Goal: Task Accomplishment & Management: Use online tool/utility

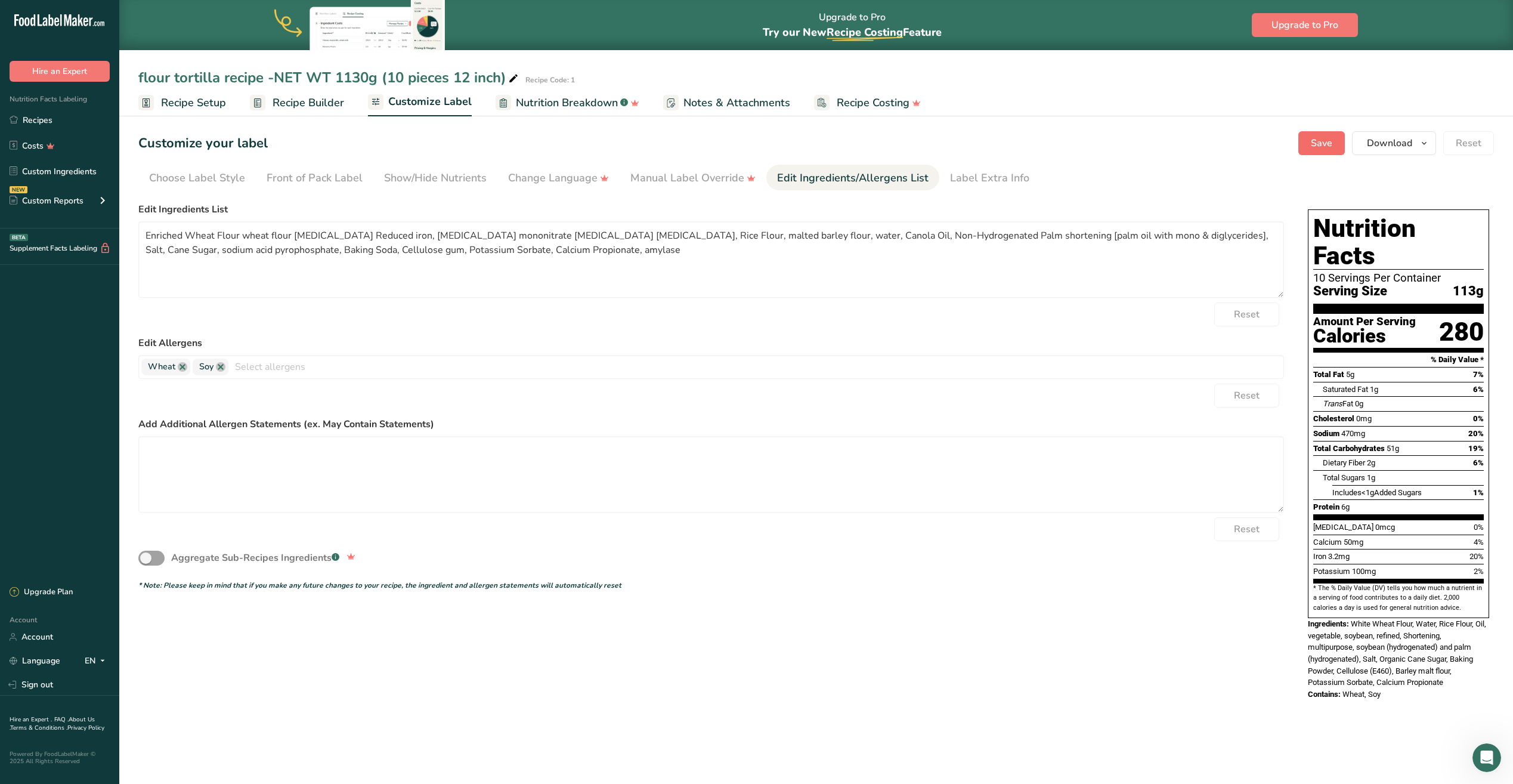
type textarea "Enriched Wheat Flour wheat flour [MEDICAL_DATA] Reduced iron, [MEDICAL_DATA] mo…"
click at [1325, 146] on span "Save" at bounding box center [1322, 143] width 21 height 14
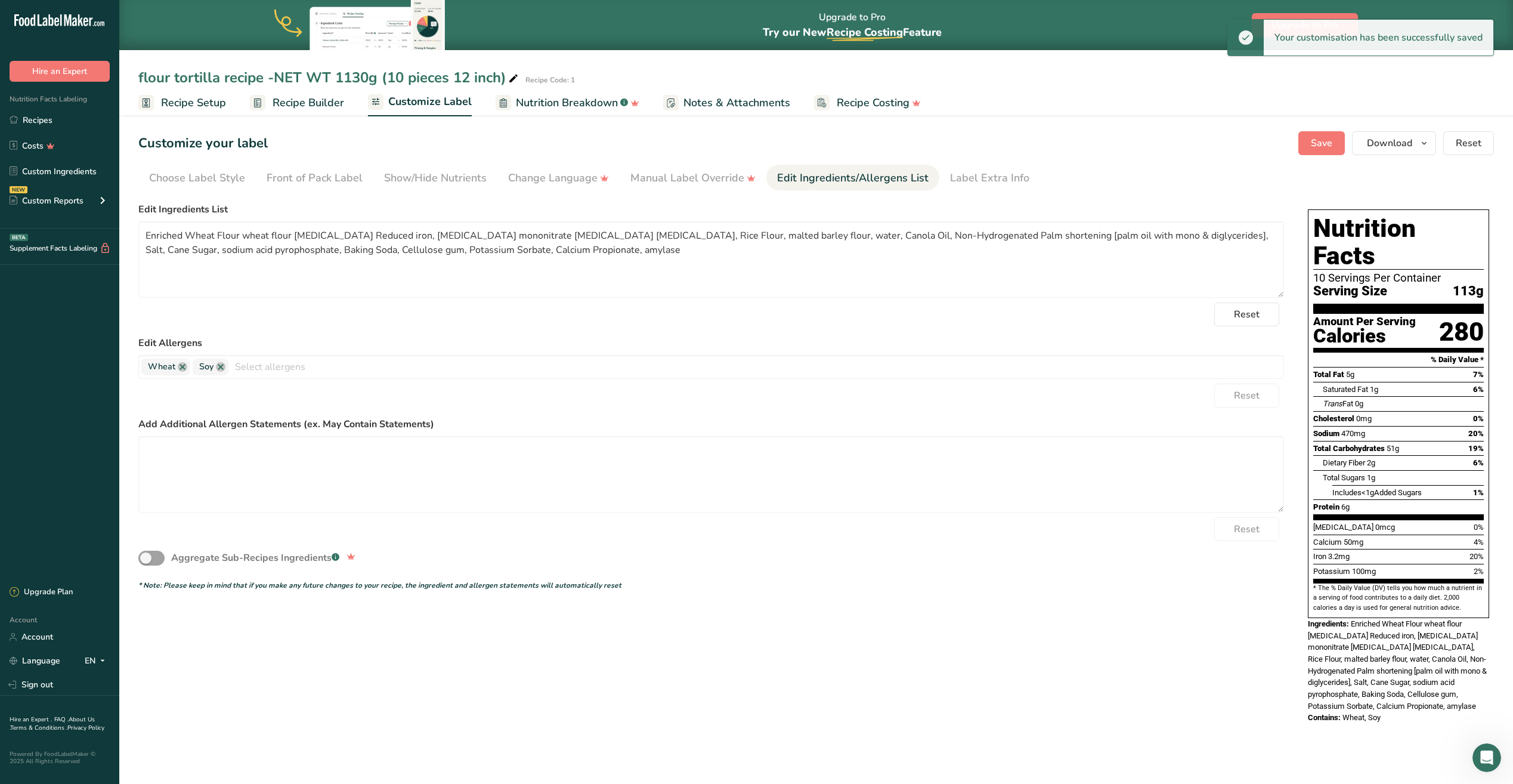
click at [199, 102] on span "Recipe Setup" at bounding box center [193, 103] width 65 height 16
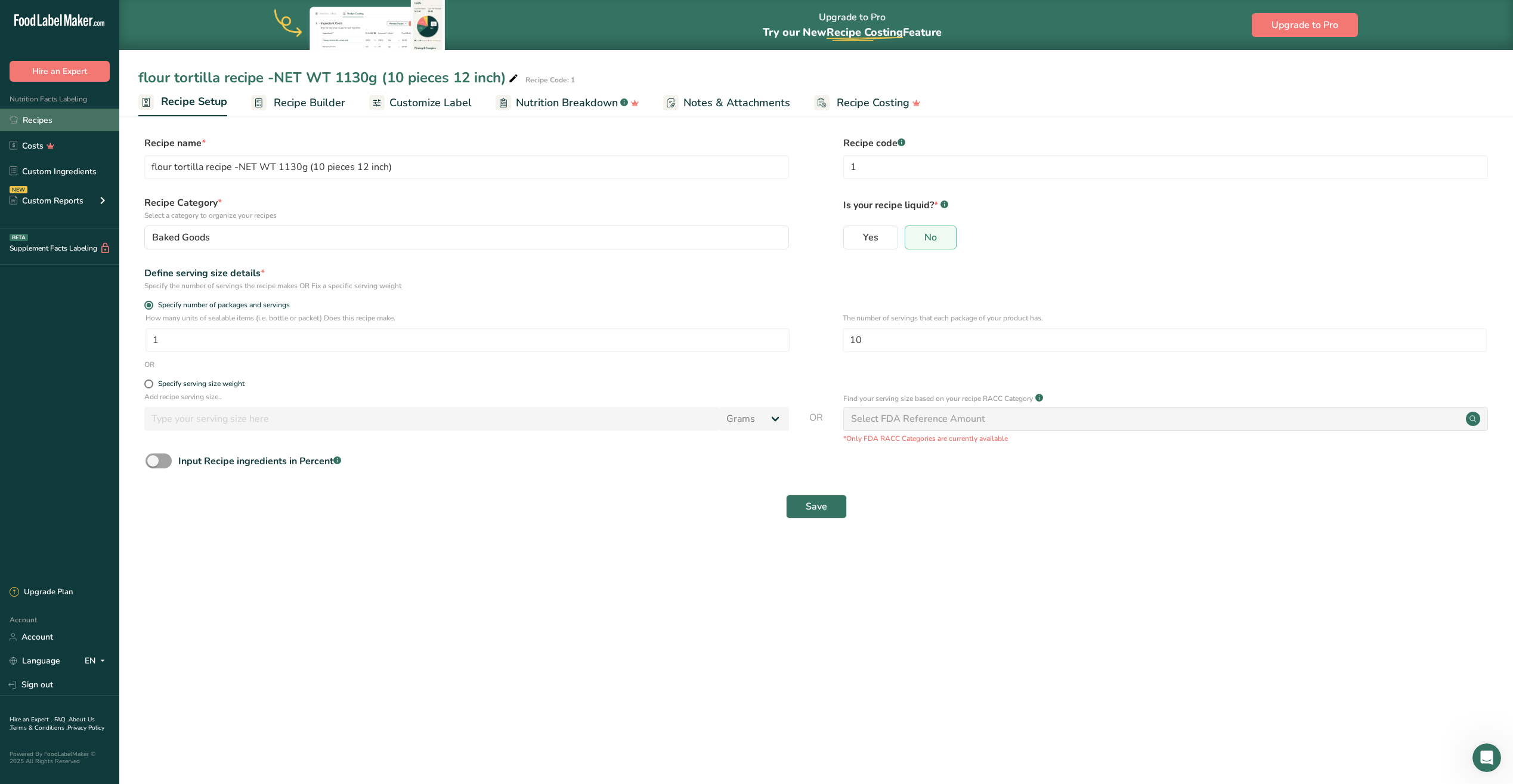
click at [56, 118] on link "Recipes" at bounding box center [59, 120] width 120 height 22
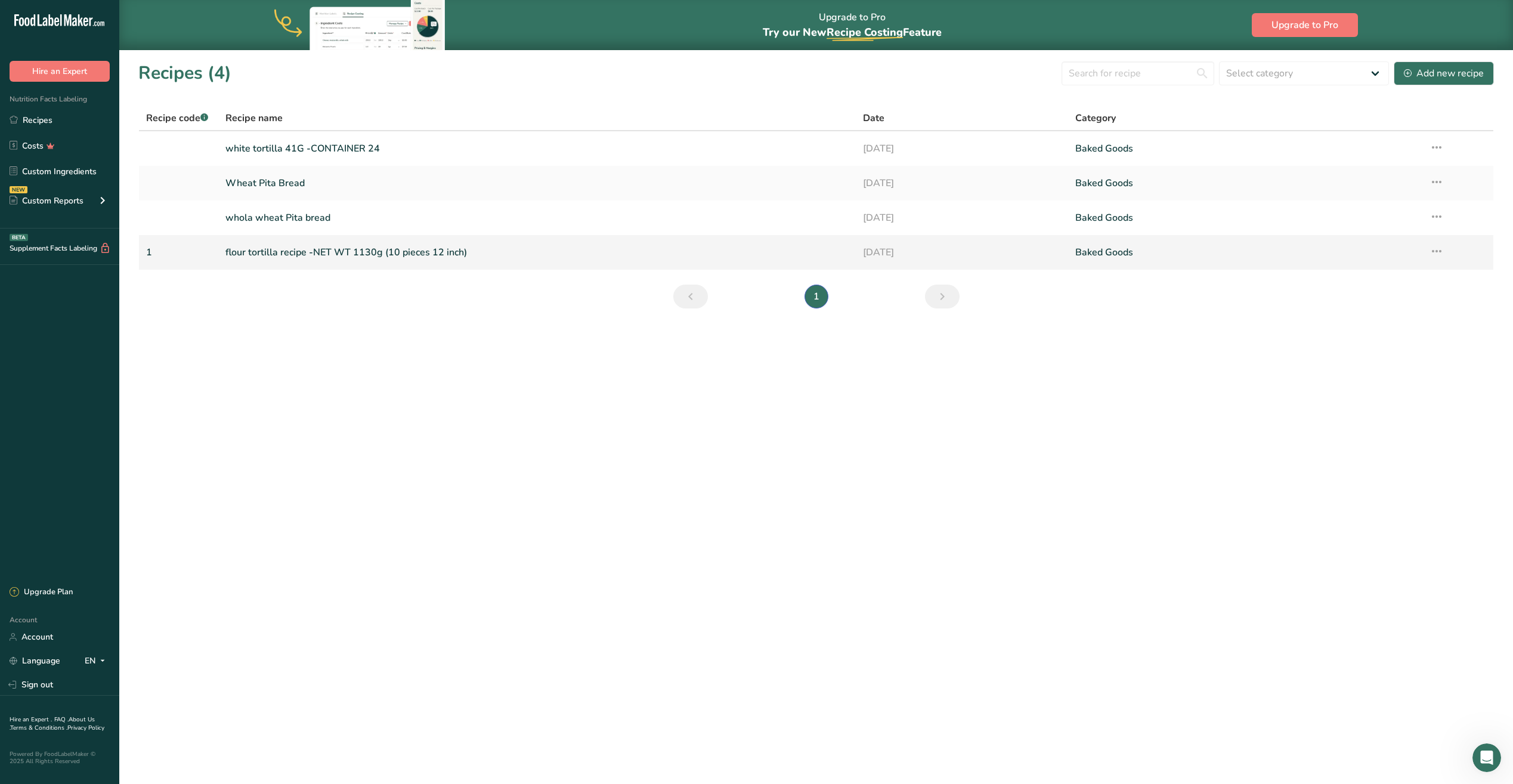
click at [374, 251] on link "flour tortilla recipe -NET WT 1130g (10 pieces 12 inch)" at bounding box center [537, 252] width 623 height 25
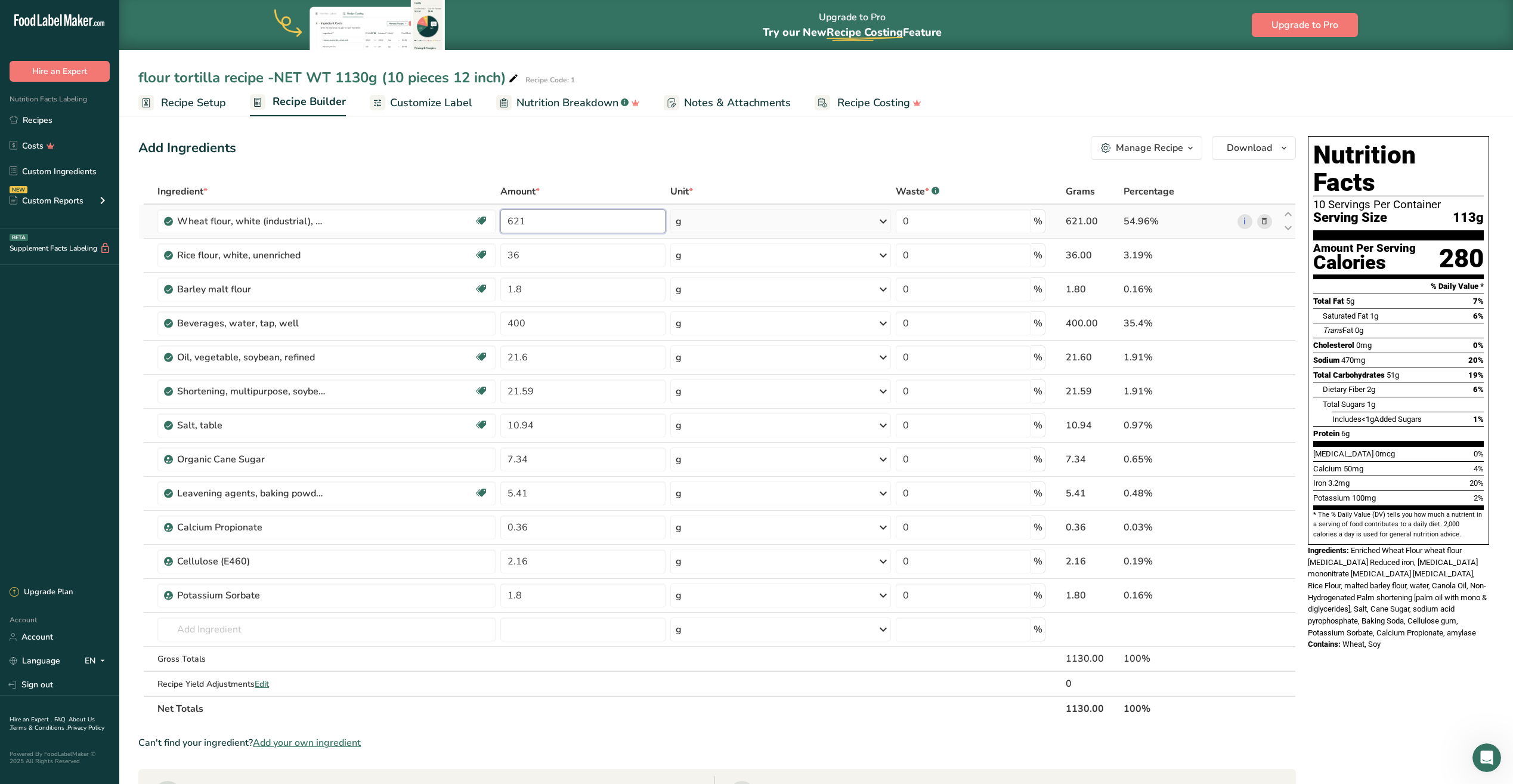
click at [539, 223] on input "621" at bounding box center [583, 221] width 165 height 24
type input "618.95"
click at [541, 255] on div "Ingredient * Amount * Unit * Waste * .a-a{fill:#347362;}.b-a{fill:#fff;} Grams …" at bounding box center [717, 450] width 1158 height 542
type input "35.88"
click at [544, 296] on div "Ingredient * Amount * Unit * Waste * .a-a{fill:#347362;}.b-a{fill:#fff;} Grams …" at bounding box center [717, 450] width 1158 height 542
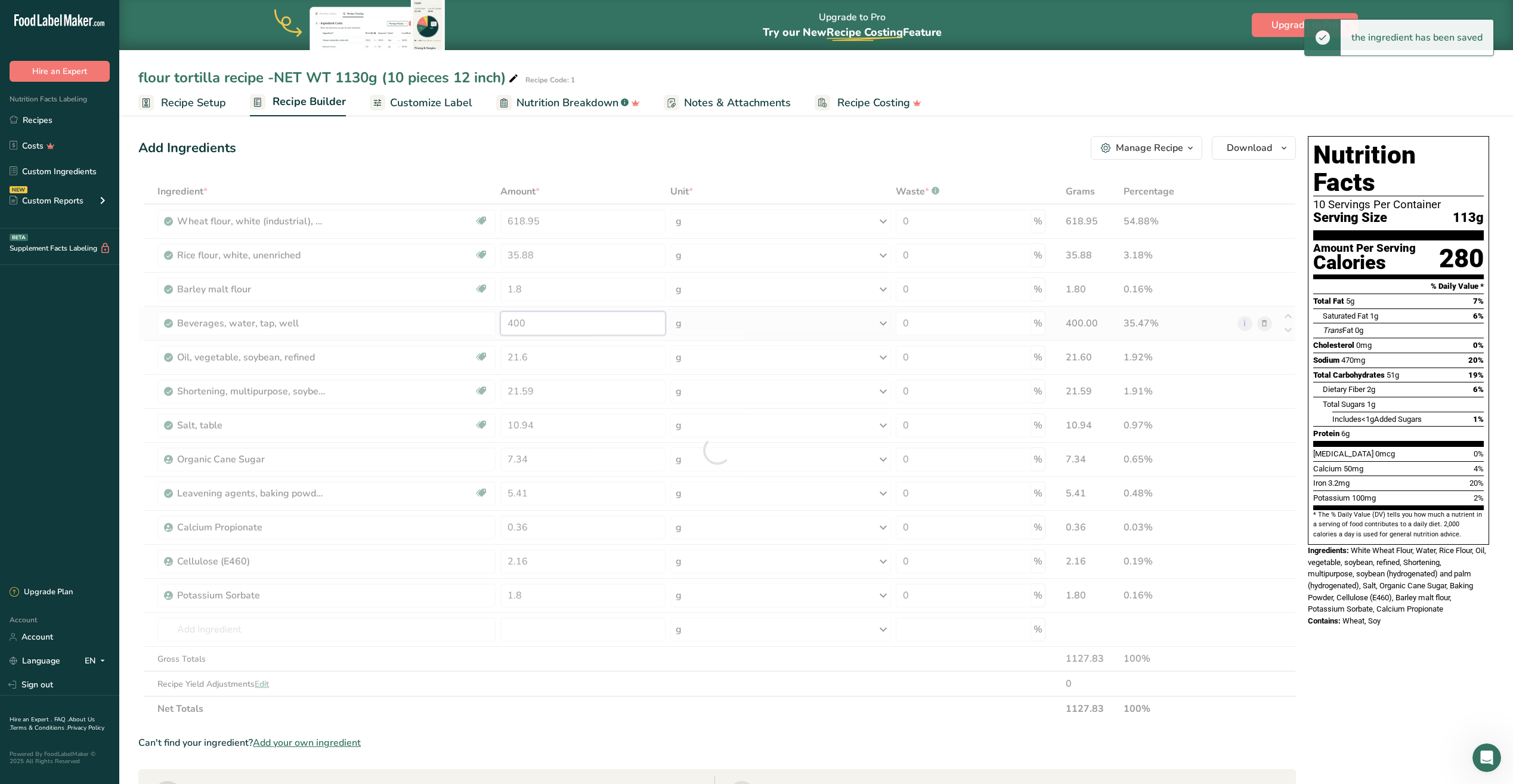
click at [536, 329] on div "Ingredient * Amount * Unit * Waste * .a-a{fill:#347362;}.b-a{fill:#fff;} Grams …" at bounding box center [717, 450] width 1158 height 542
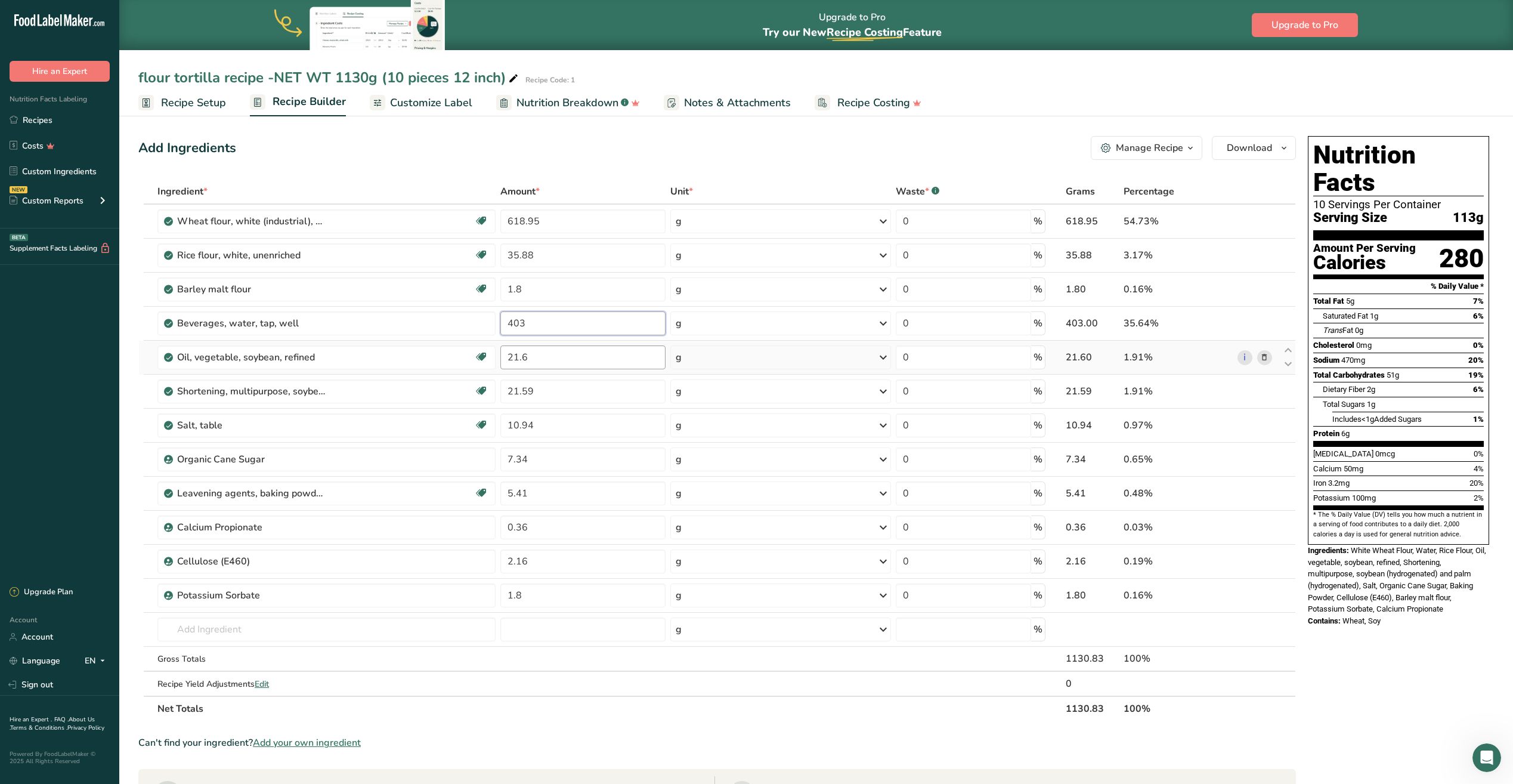
type input "403"
click at [539, 356] on div "Ingredient * Amount * Unit * Waste * .a-a{fill:#347362;}.b-a{fill:#fff;} Grams …" at bounding box center [717, 450] width 1158 height 542
type input "21.55"
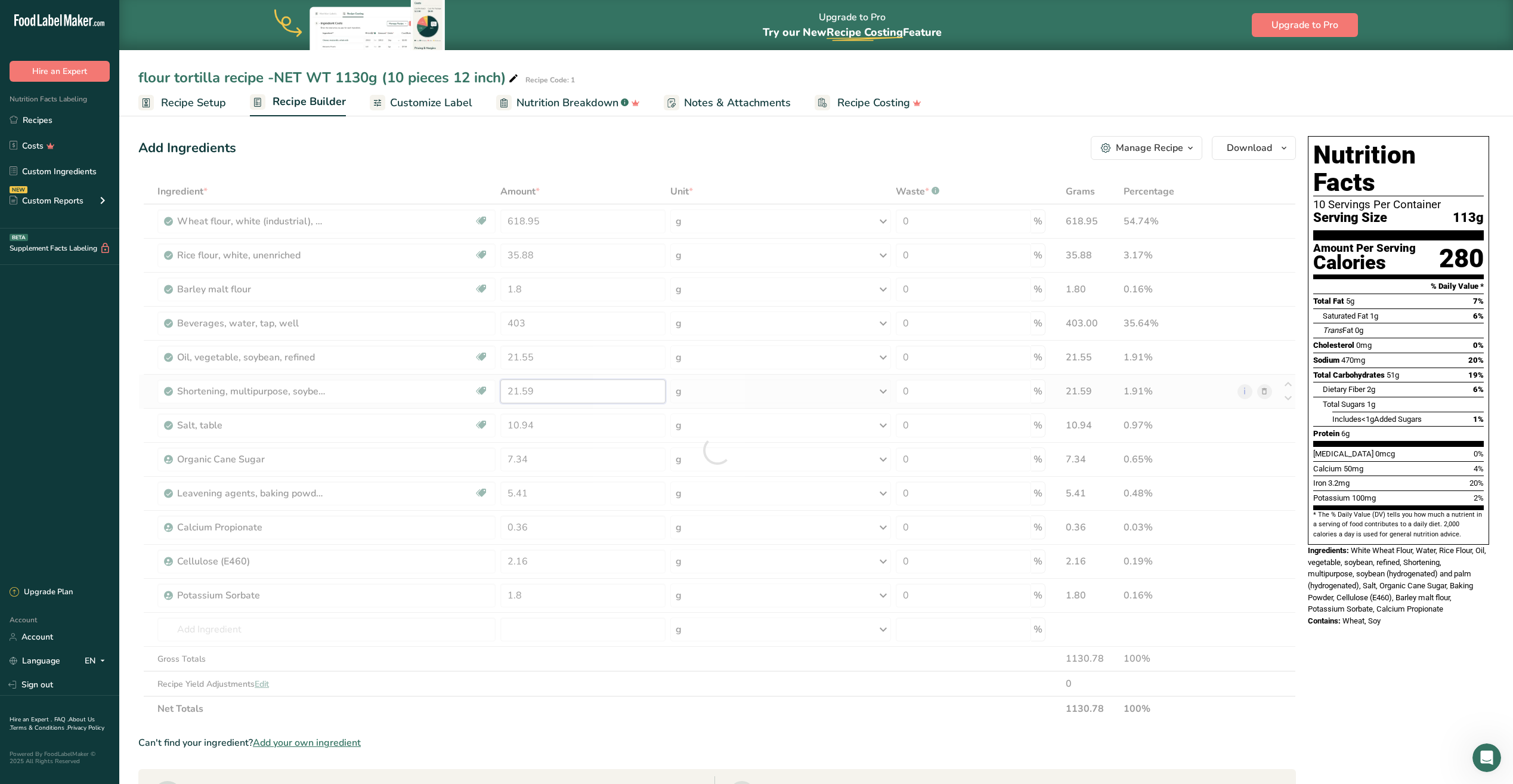
click at [551, 389] on div "Ingredient * Amount * Unit * Waste * .a-a{fill:#347362;}.b-a{fill:#fff;} Grams …" at bounding box center [717, 450] width 1158 height 542
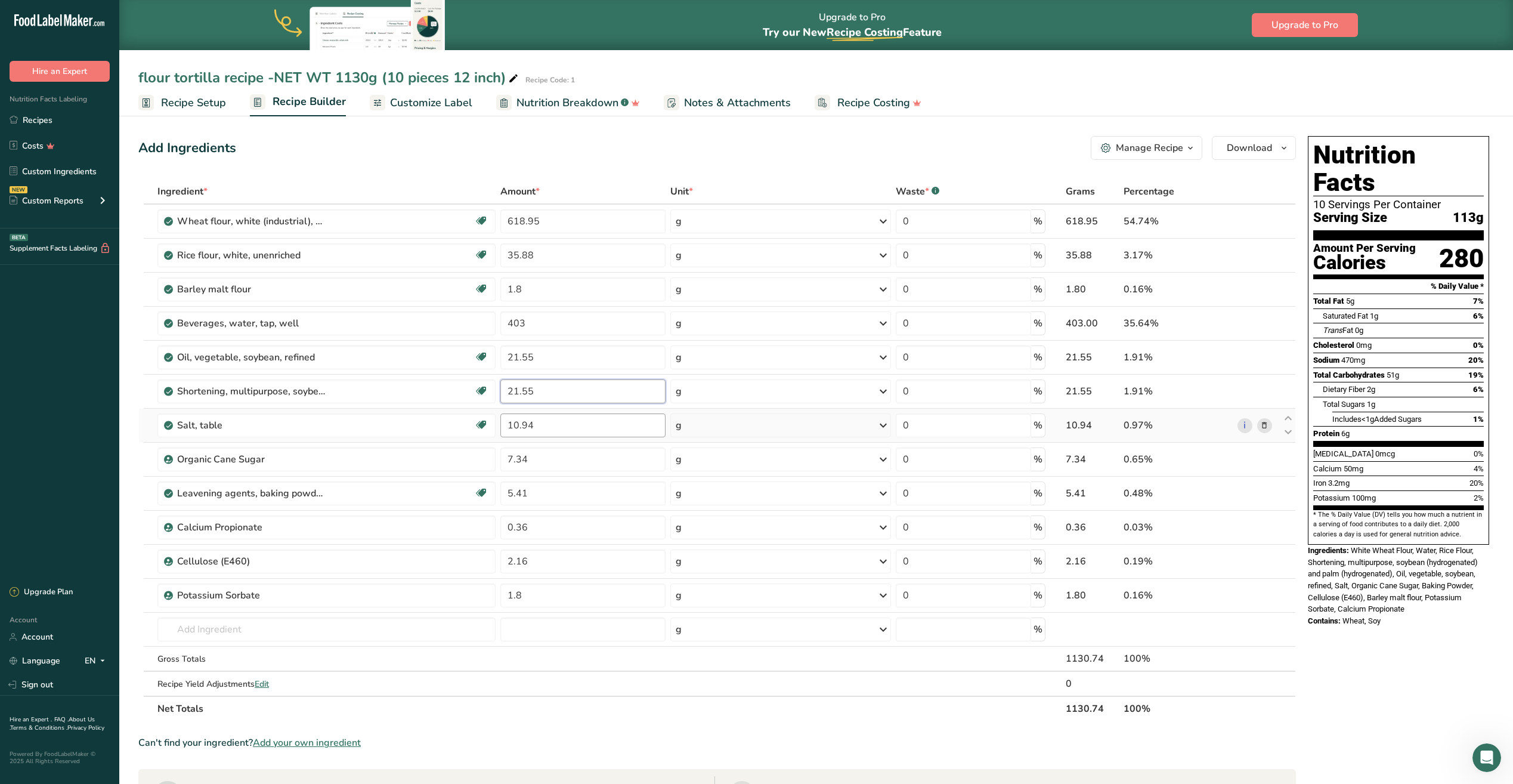
type input "21.55"
click at [549, 426] on div "Ingredient * Amount * Unit * Waste * .a-a{fill:#347362;}.b-a{fill:#fff;} Grams …" at bounding box center [717, 450] width 1158 height 542
type input "11"
click at [547, 462] on div "Ingredient * Amount * Unit * Waste * .a-a{fill:#347362;}.b-a{fill:#fff;} Grams …" at bounding box center [717, 450] width 1158 height 542
type input "7.32"
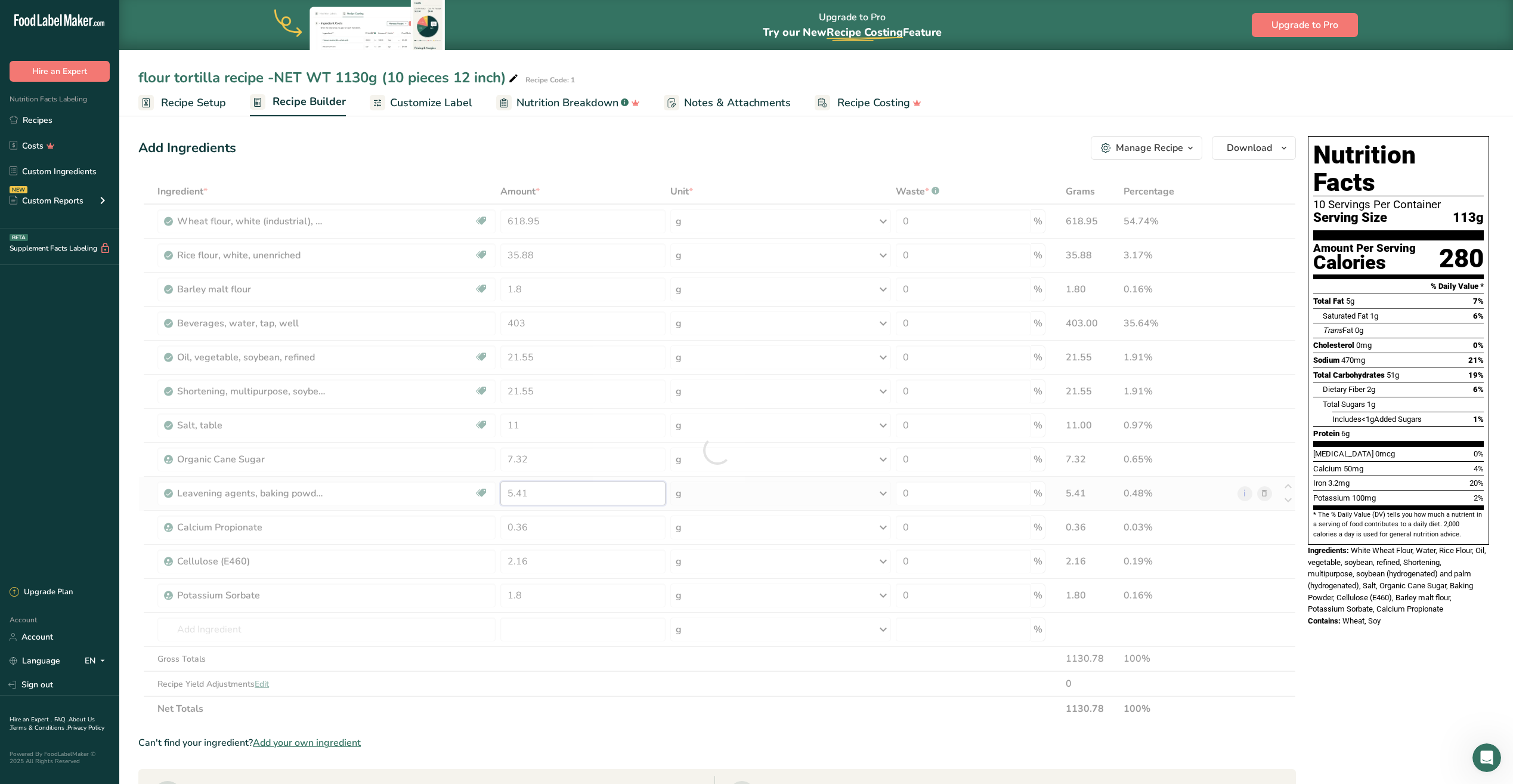
click at [536, 497] on div "Ingredient * Amount * Unit * Waste * .a-a{fill:#347362;}.b-a{fill:#fff;} Grams …" at bounding box center [717, 450] width 1158 height 542
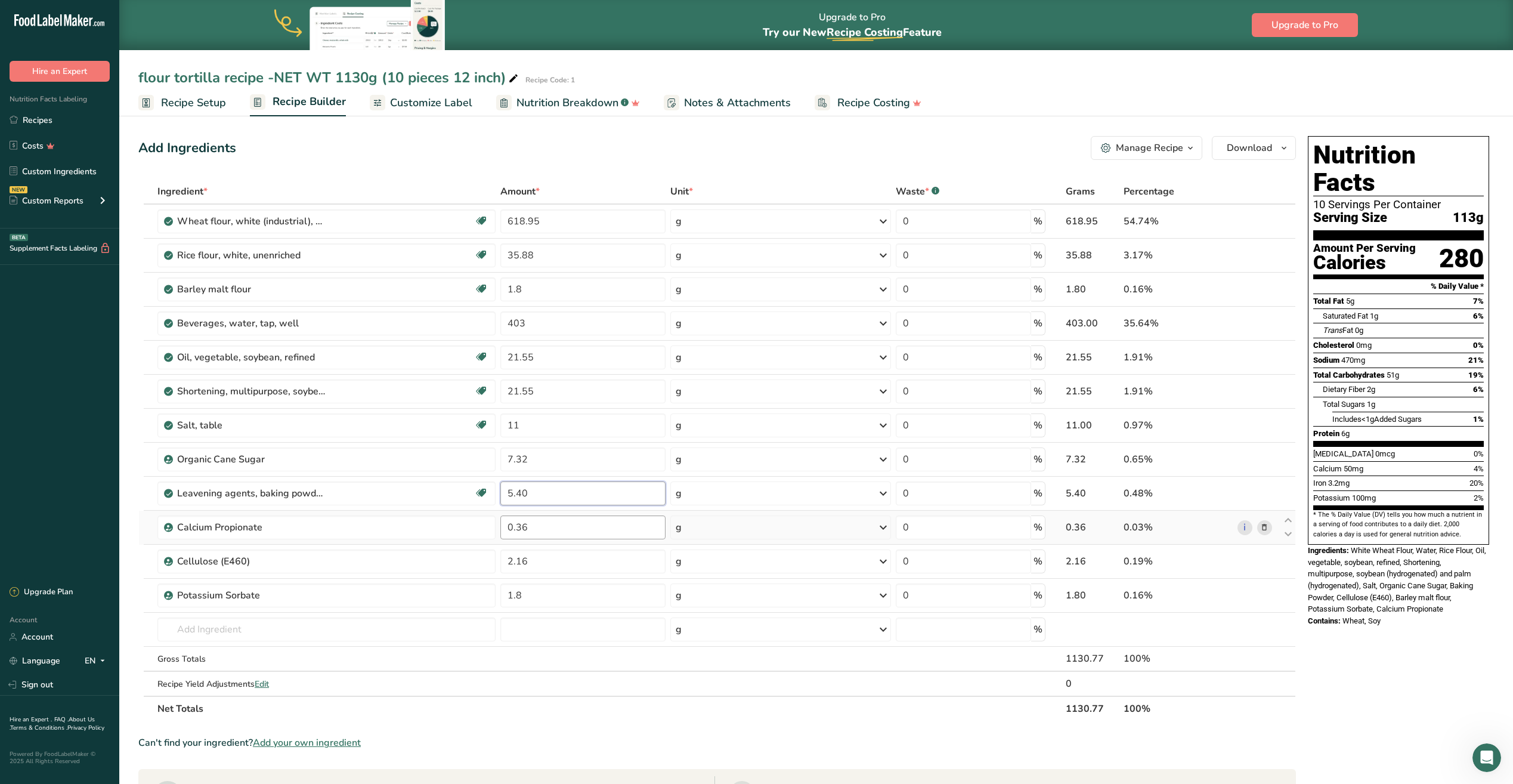
type input "5.40"
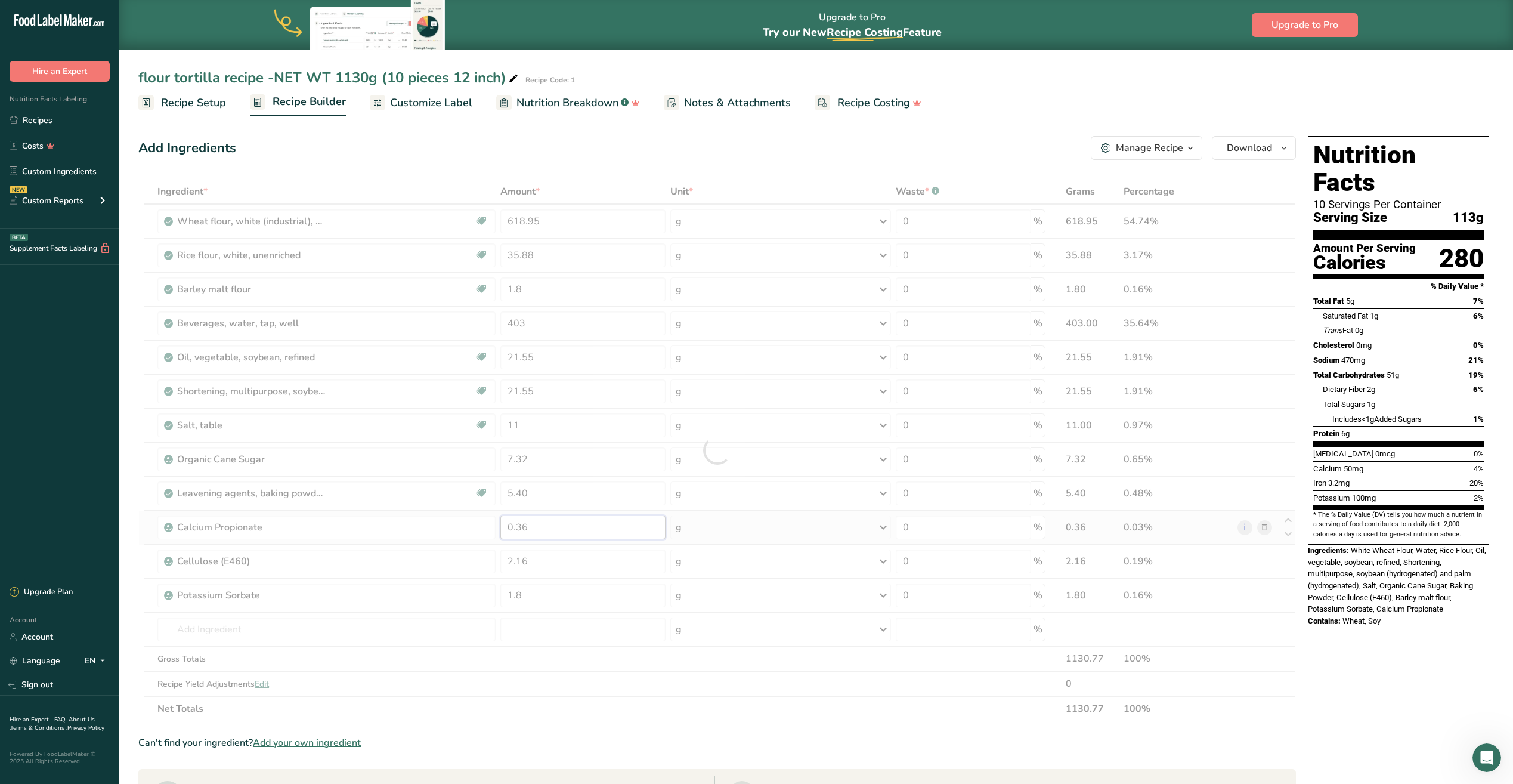
click at [543, 533] on div "Ingredient * Amount * Unit * Waste * .a-a{fill:#347362;}.b-a{fill:#fff;} Grams …" at bounding box center [717, 450] width 1158 height 542
click at [540, 564] on div "Ingredient * Amount * Unit * Waste * .a-a{fill:#347362;}.b-a{fill:#fff;} Grams …" at bounding box center [717, 450] width 1158 height 542
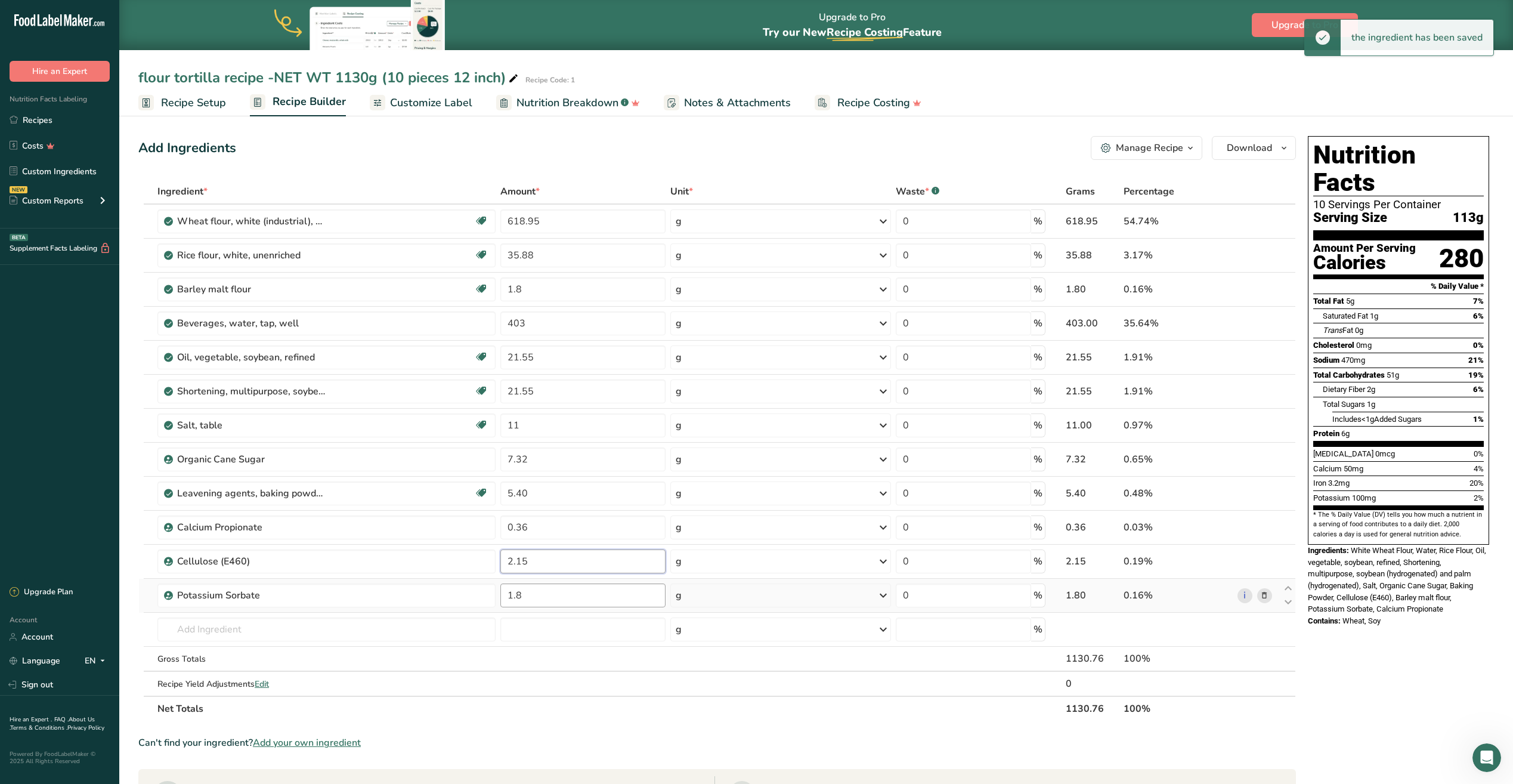
type input "2.15"
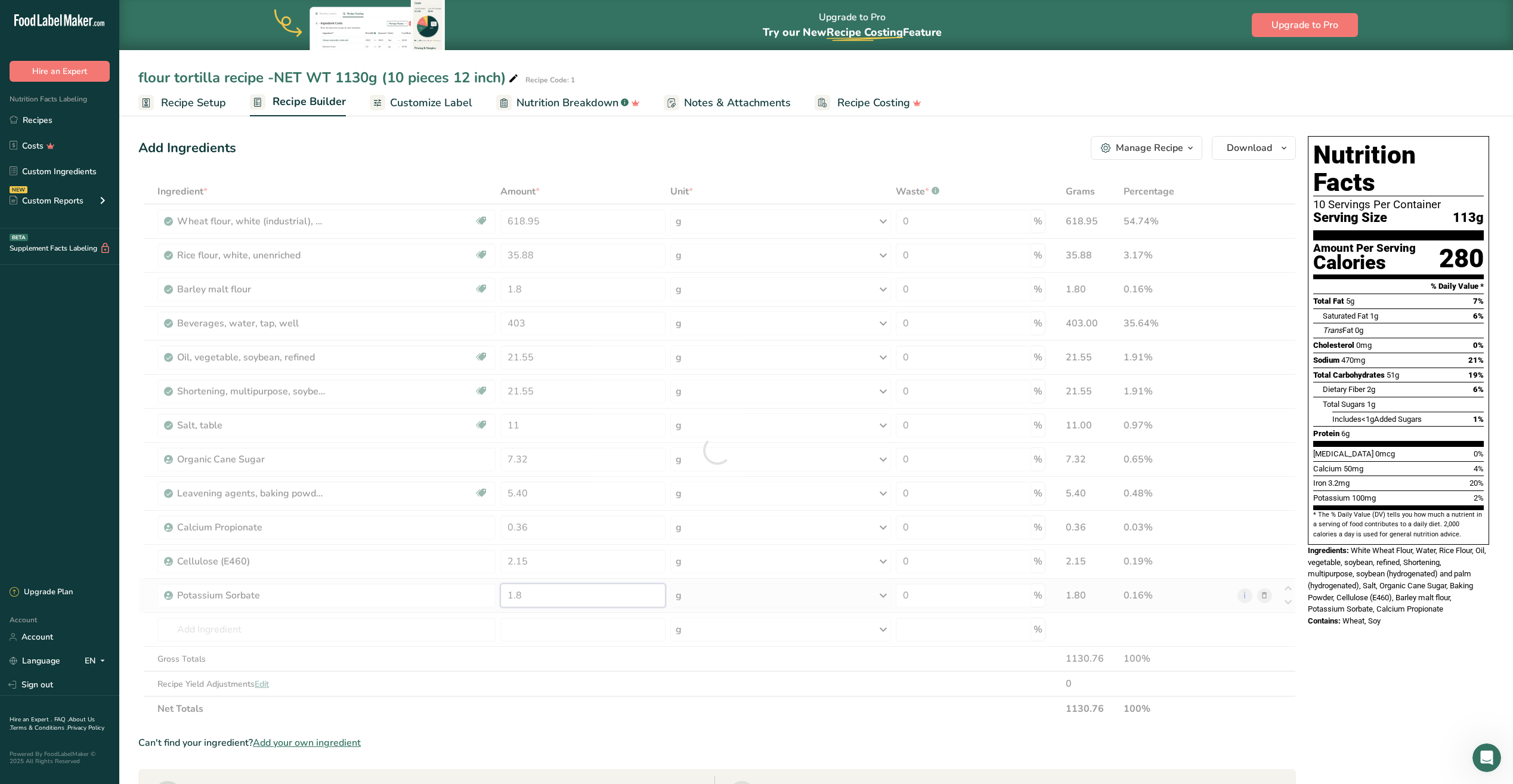
click at [537, 588] on div "Ingredient * Amount * Unit * Waste * .a-a{fill:#347362;}.b-a{fill:#fff;} Grams …" at bounding box center [717, 450] width 1158 height 542
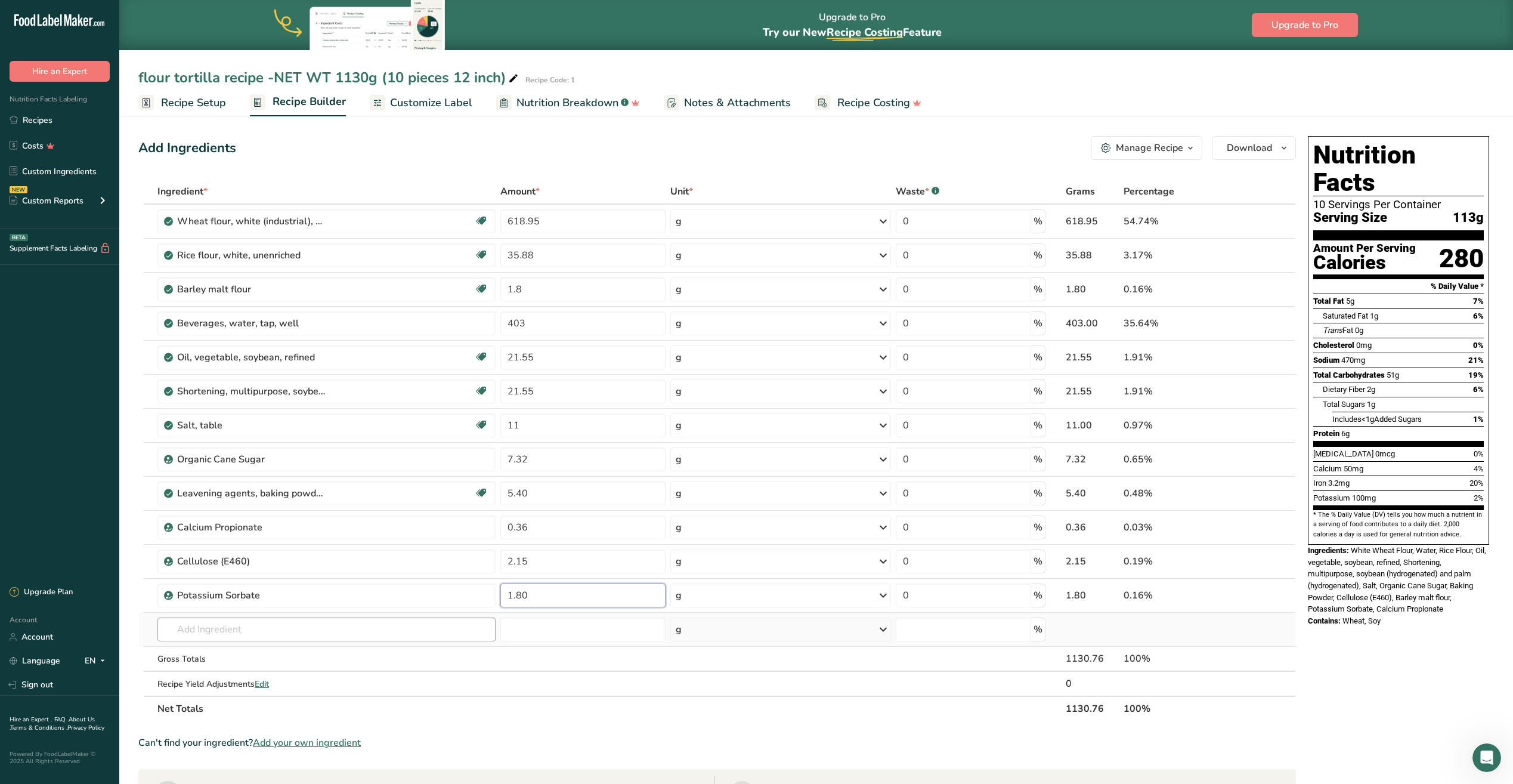
type input "1.80"
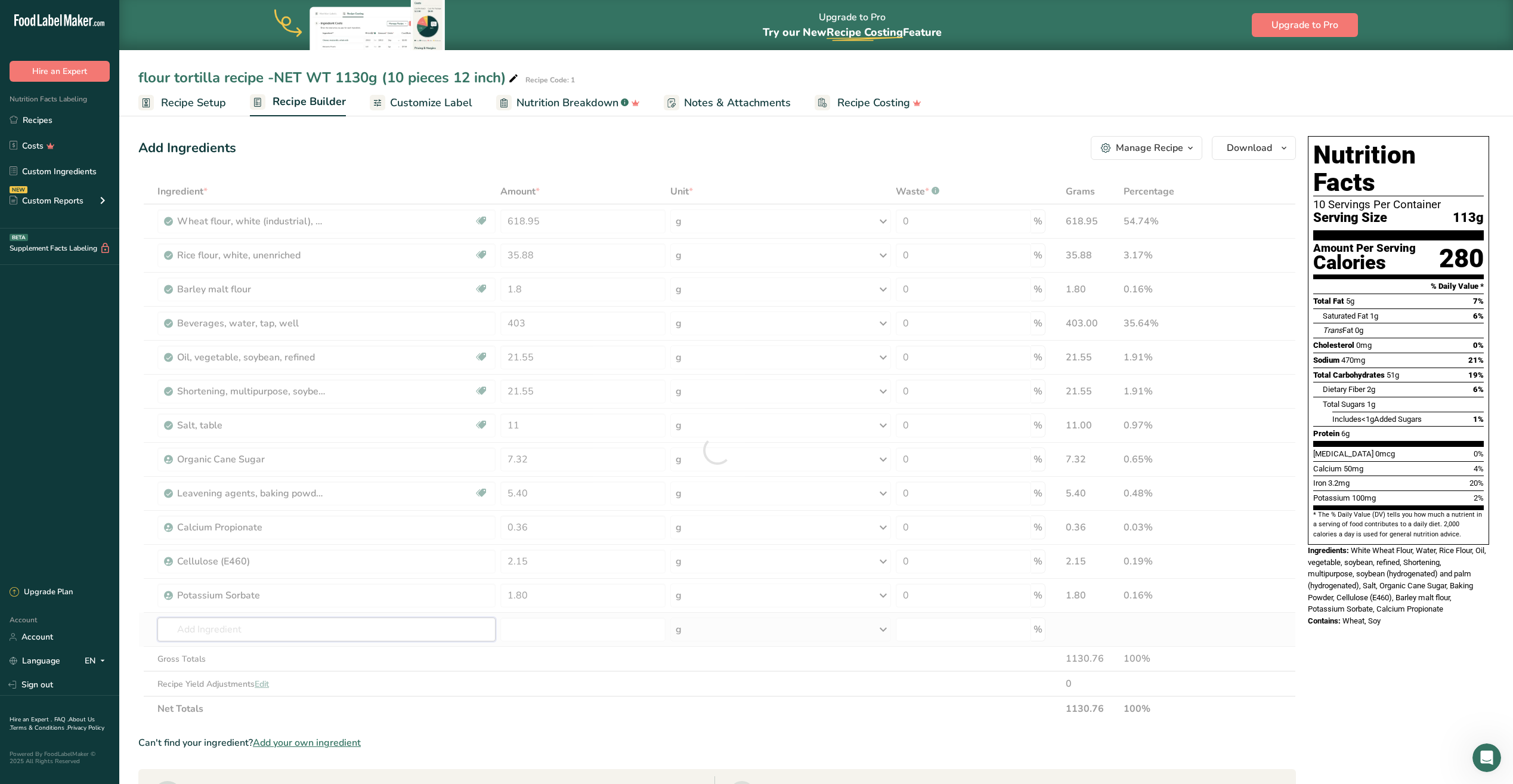
click at [254, 633] on div "Ingredient * Amount * Unit * Waste * .a-a{fill:#347362;}.b-a{fill:#fff;} Grams …" at bounding box center [717, 450] width 1158 height 542
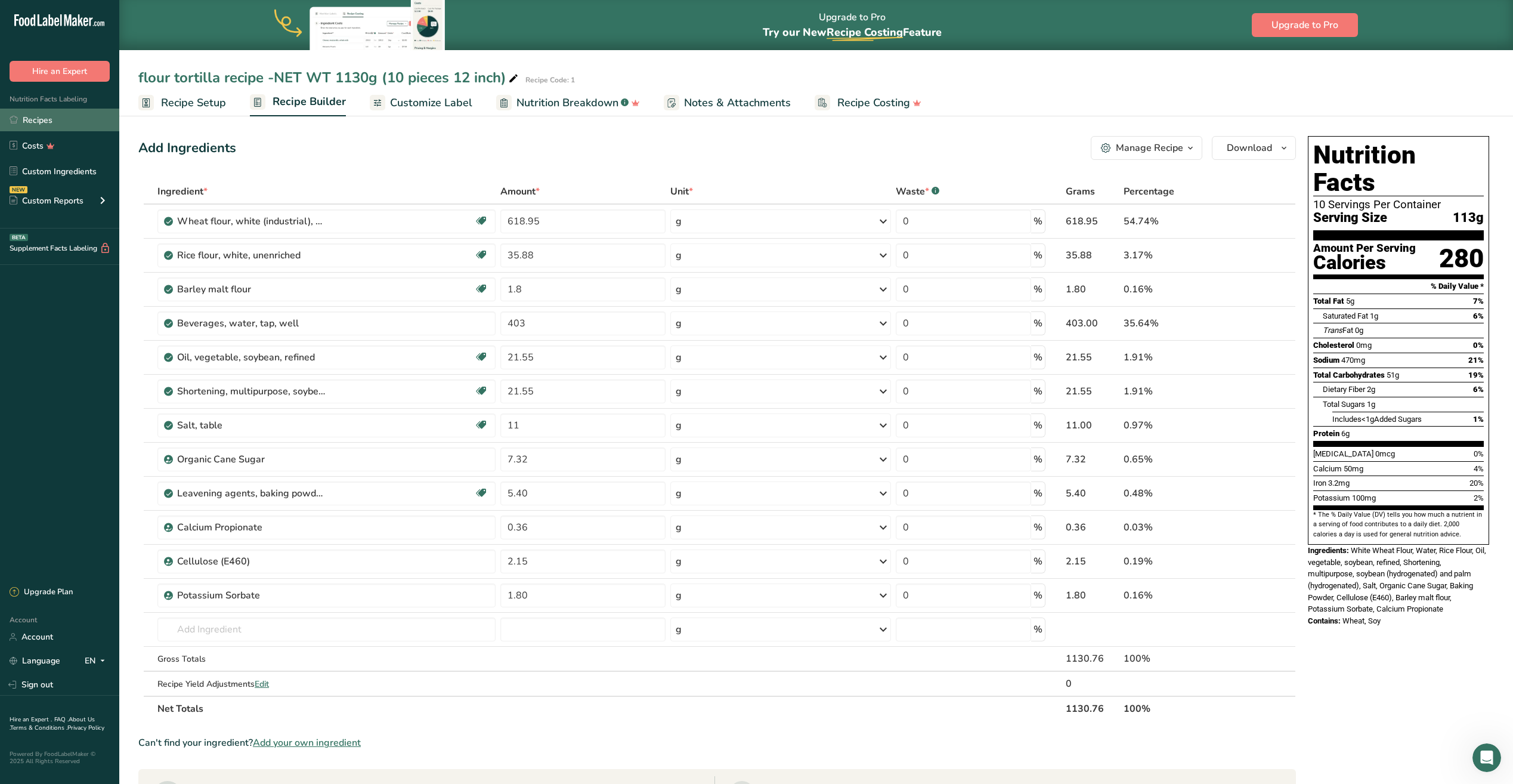
click at [63, 125] on link "Recipes" at bounding box center [59, 120] width 120 height 22
